Goal: Information Seeking & Learning: Learn about a topic

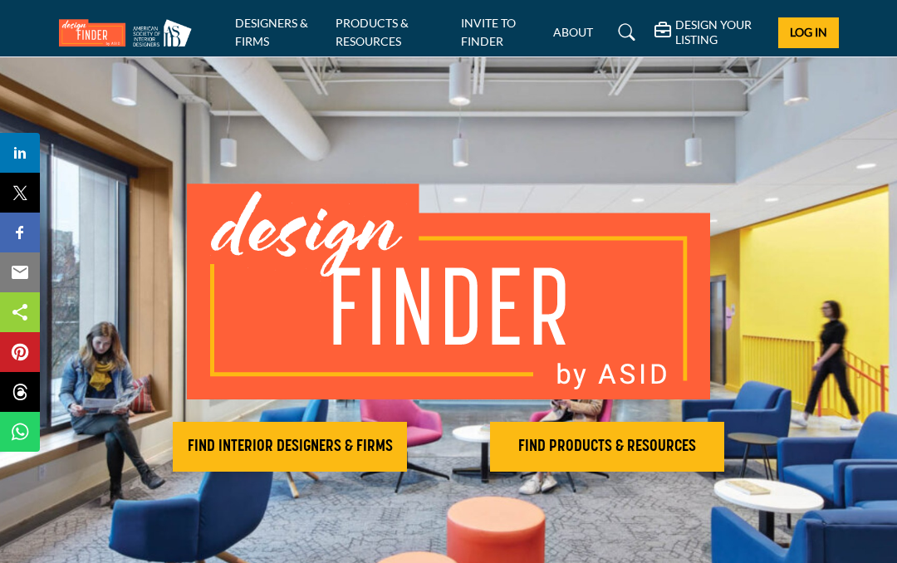
click at [311, 444] on h2 "FIND INTERIOR DESIGNERS & FIRMS" at bounding box center [290, 447] width 224 height 20
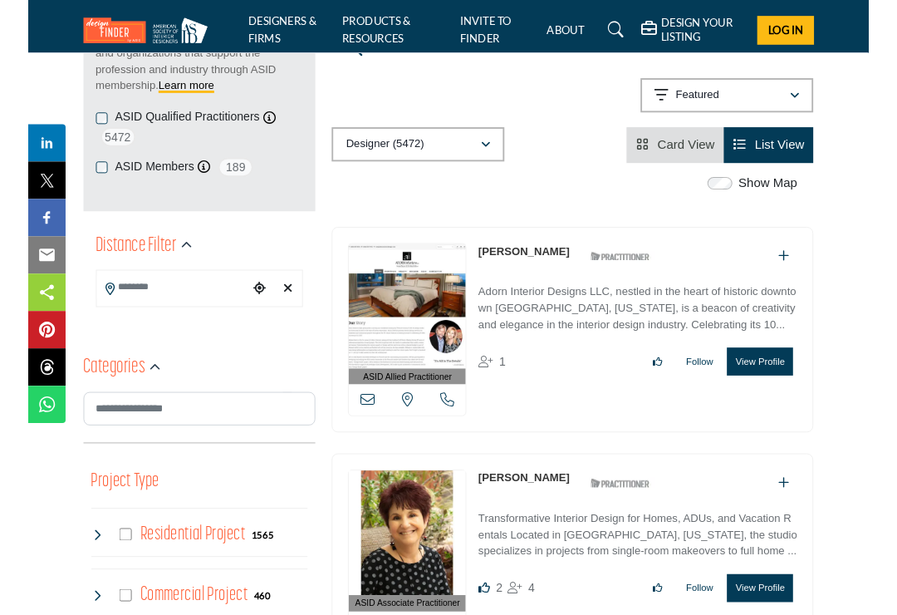
scroll to position [297, 0]
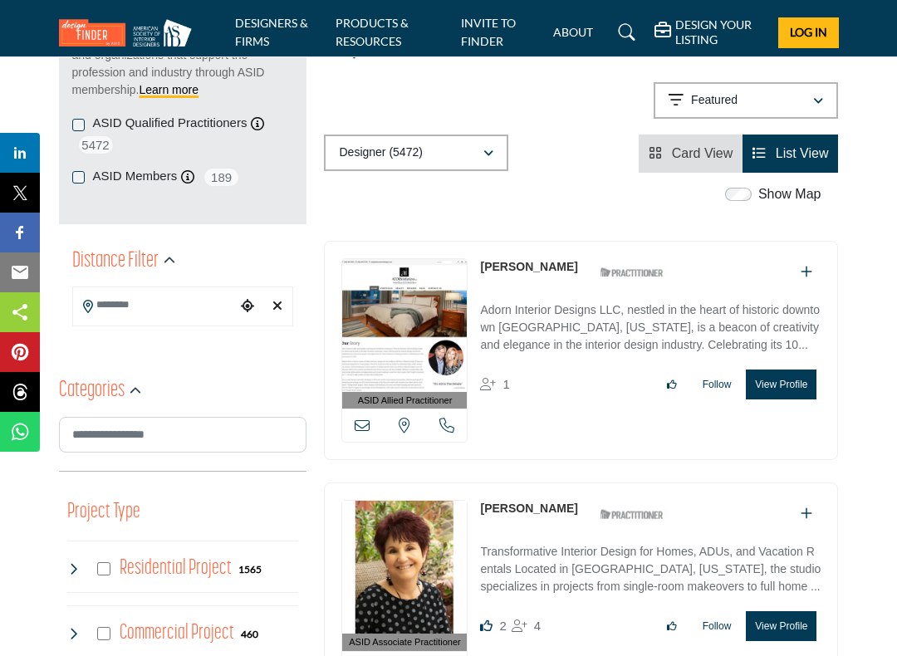
click at [119, 313] on input "Search Location" at bounding box center [155, 305] width 164 height 32
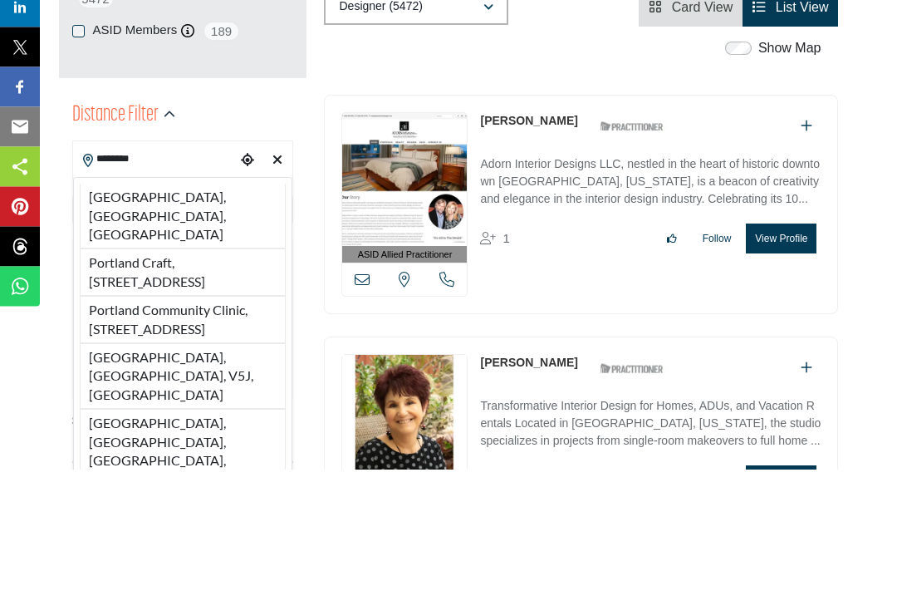
click at [189, 330] on li "Portland, OR, USA" at bounding box center [183, 362] width 207 height 65
type input "**********"
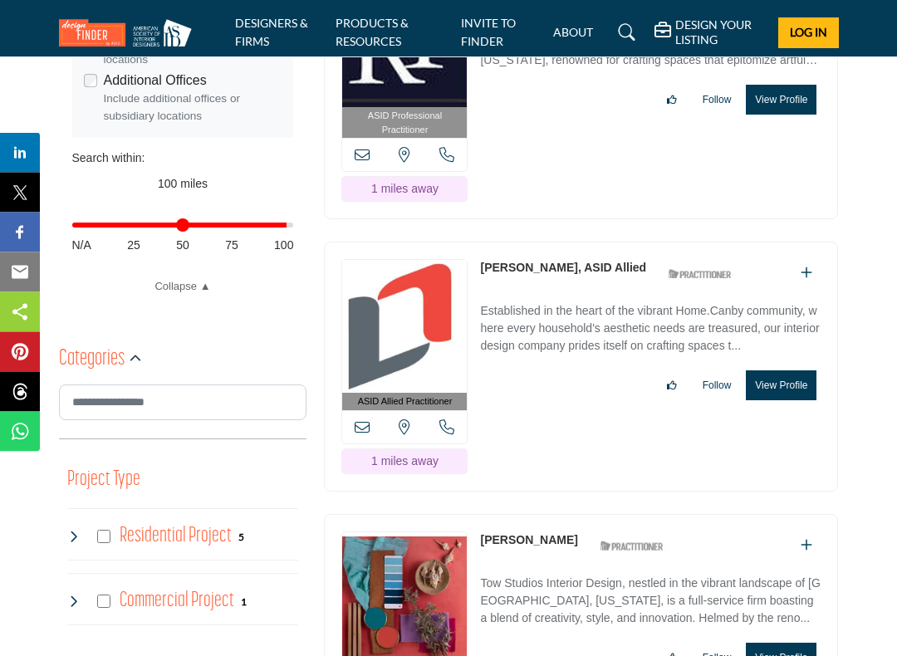
scroll to position [706, 0]
type input "**"
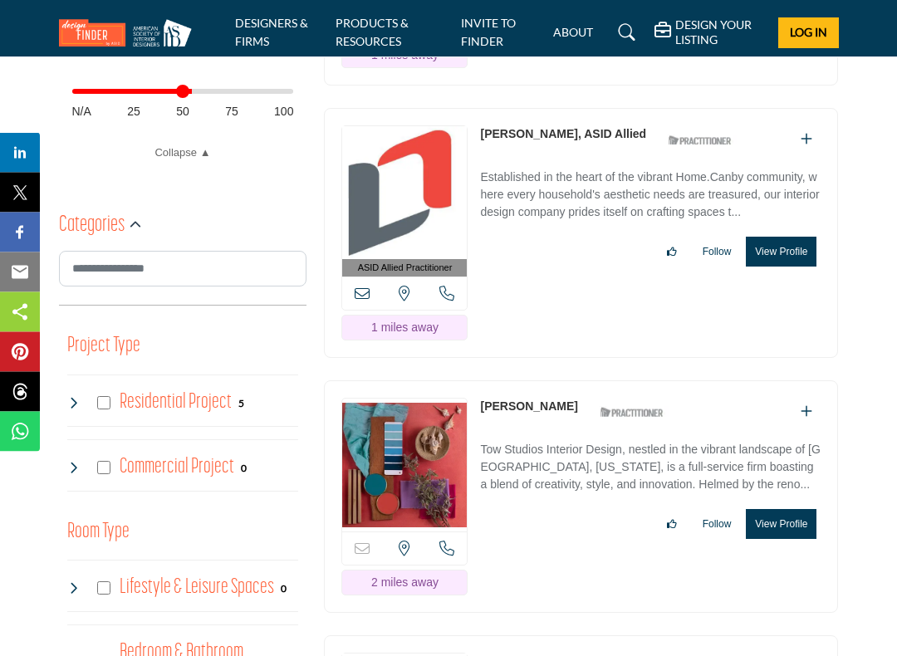
scroll to position [849, 0]
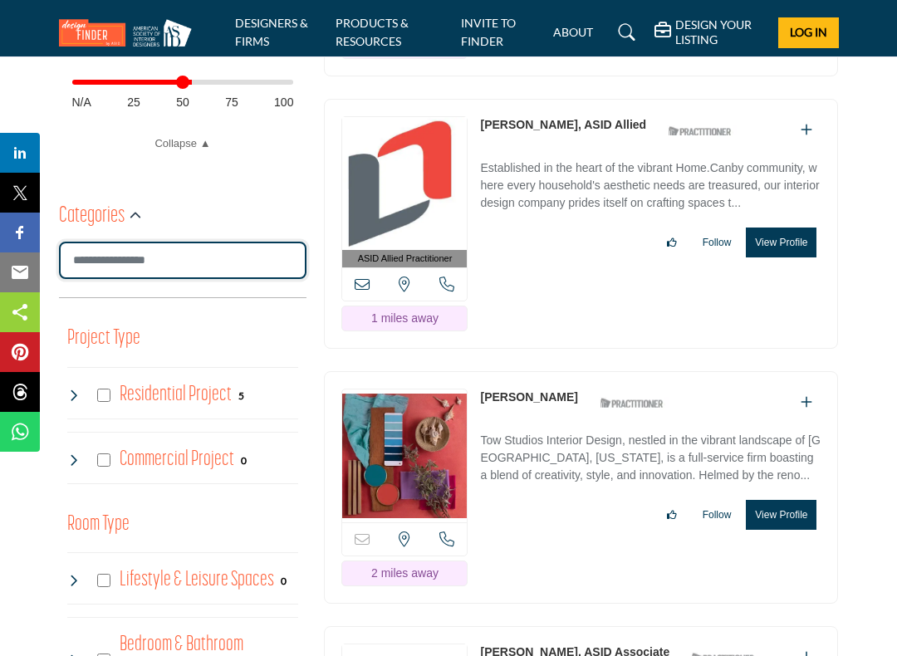
click at [142, 260] on input "Search Category" at bounding box center [183, 260] width 248 height 37
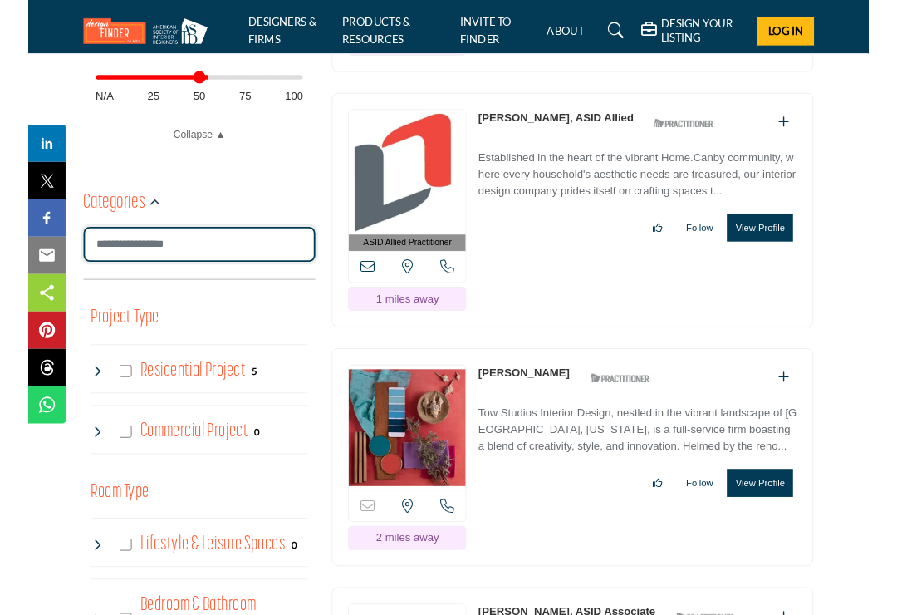
scroll to position [848, 0]
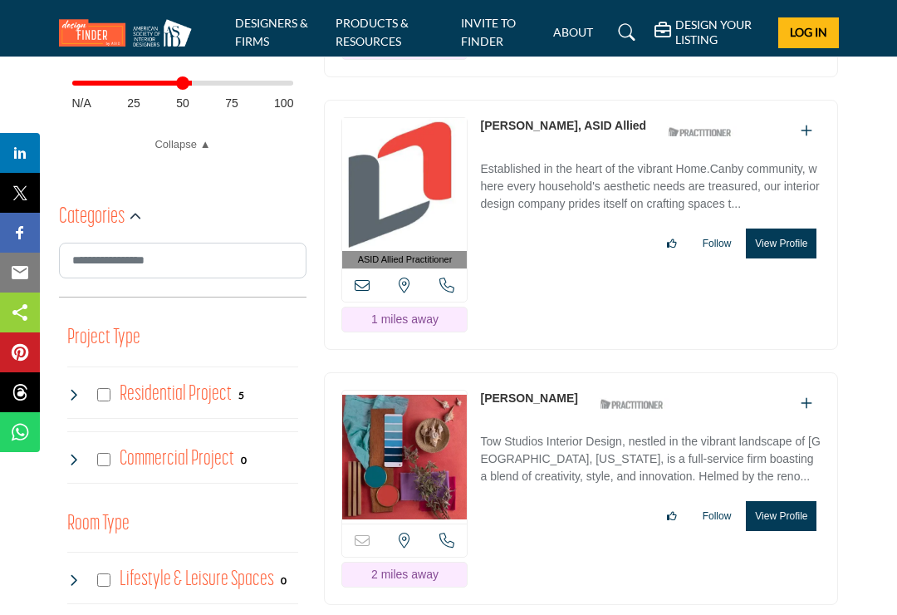
click at [270, 197] on div "Categories" at bounding box center [183, 217] width 248 height 51
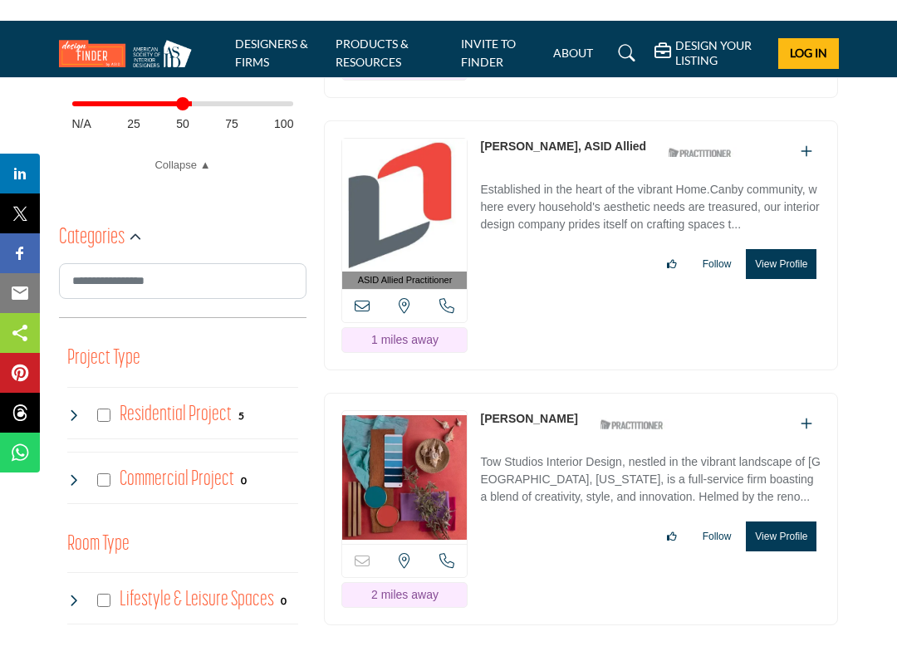
scroll to position [849, 0]
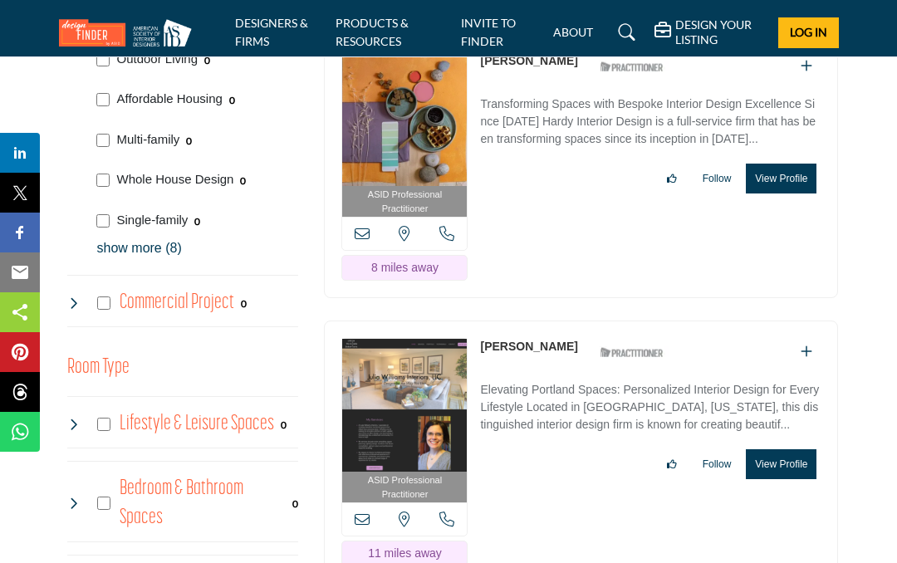
scroll to position [1237, 0]
click at [775, 450] on button "View Profile" at bounding box center [781, 465] width 71 height 30
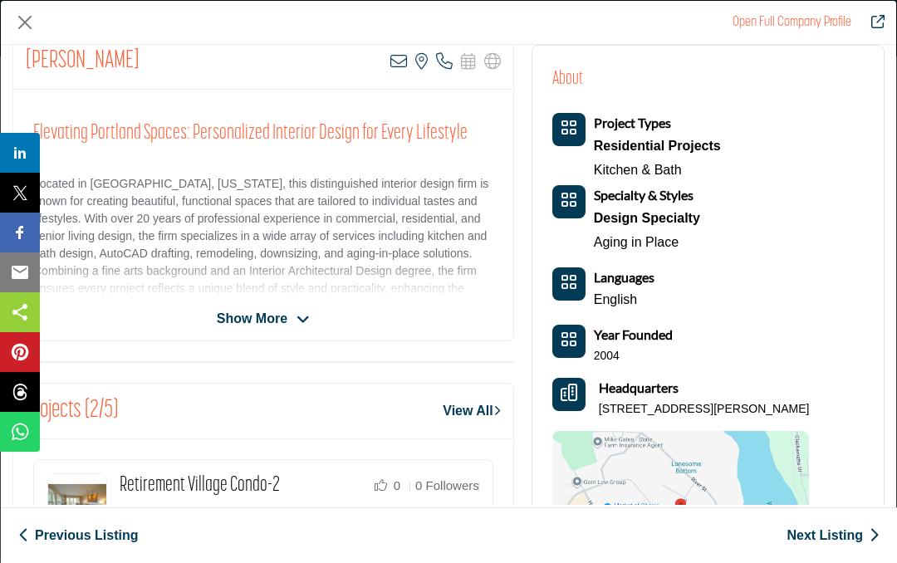
scroll to position [351, 0]
click at [484, 415] on link "View All" at bounding box center [471, 410] width 57 height 20
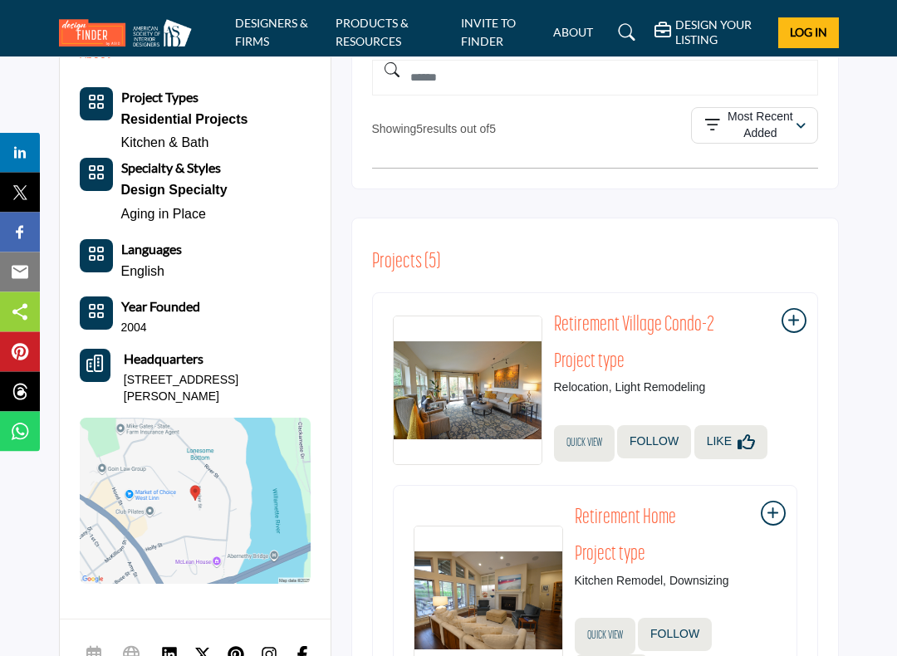
scroll to position [464, 0]
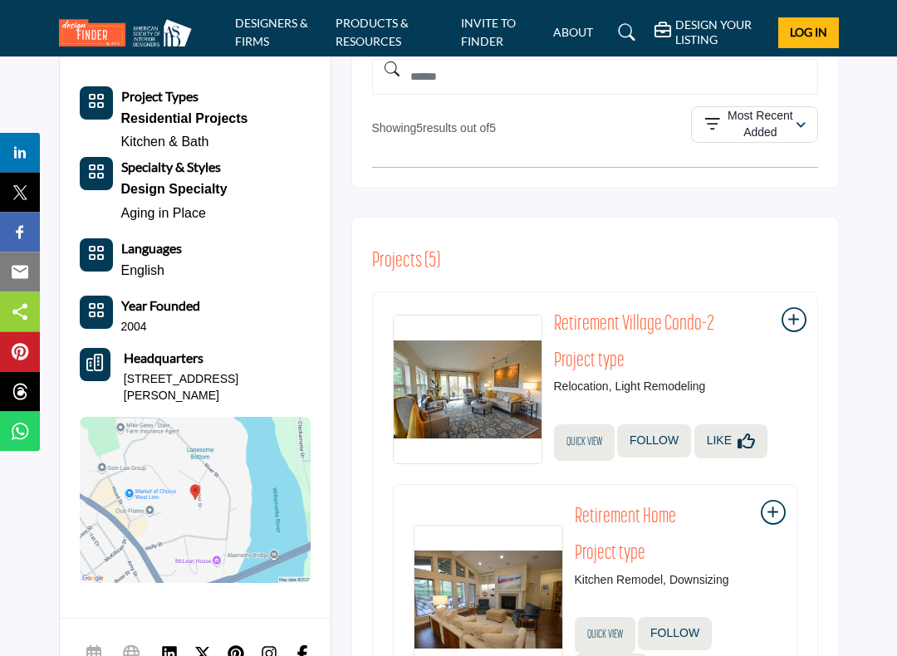
click at [493, 417] on img at bounding box center [468, 391] width 150 height 150
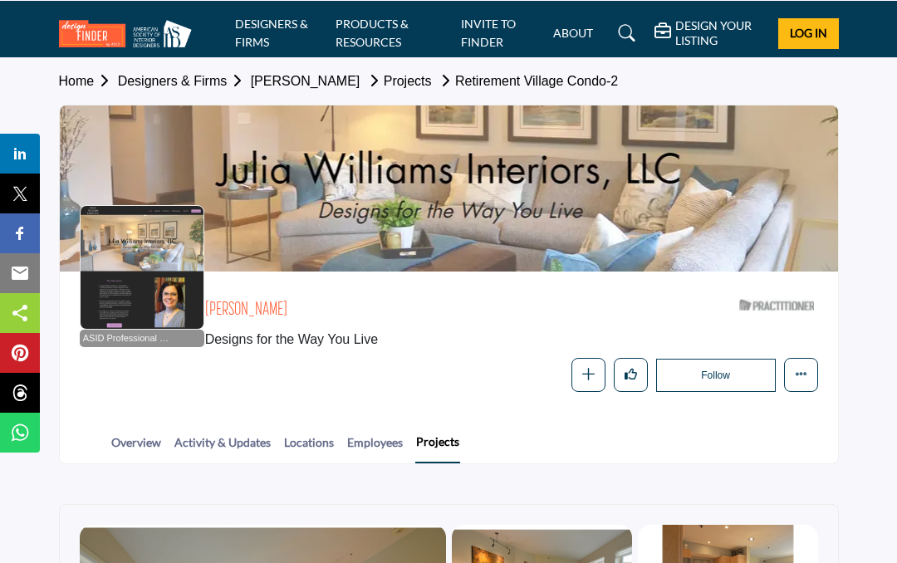
scroll to position [388, 0]
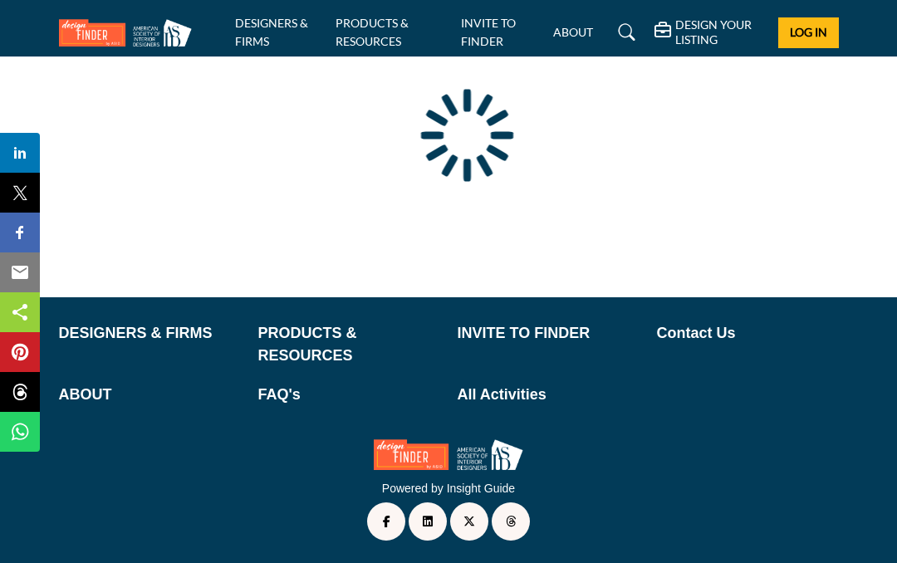
scroll to position [197, 0]
type input "**********"
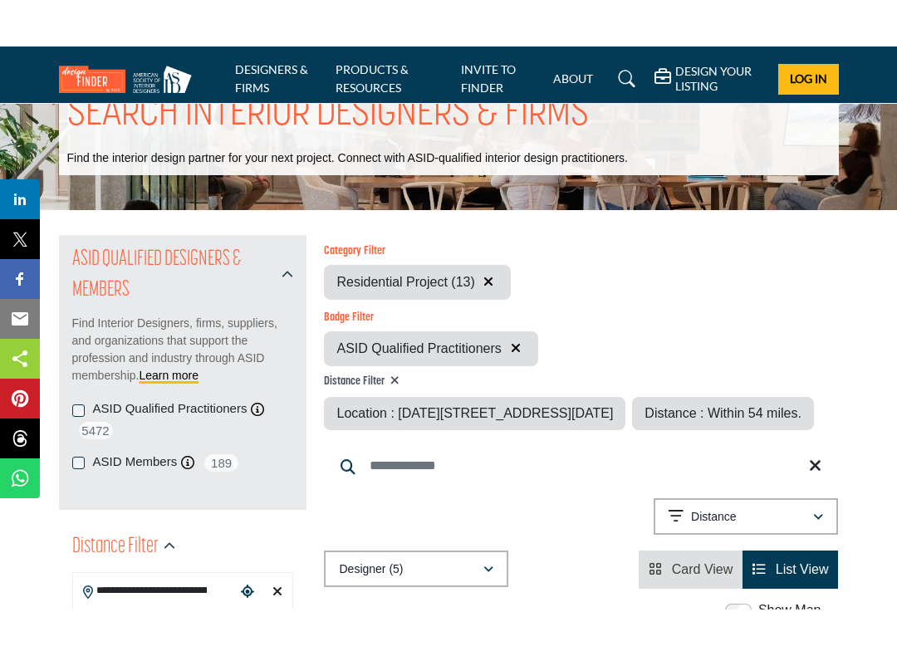
scroll to position [28, 0]
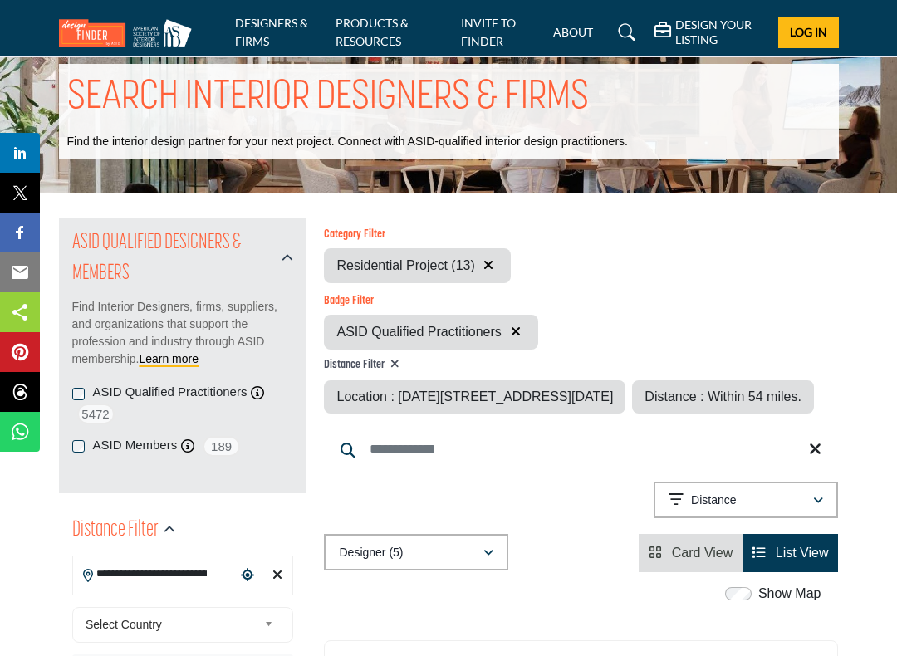
click at [169, 535] on icon "button" at bounding box center [170, 530] width 12 height 12
